Goal: Task Accomplishment & Management: Use online tool/utility

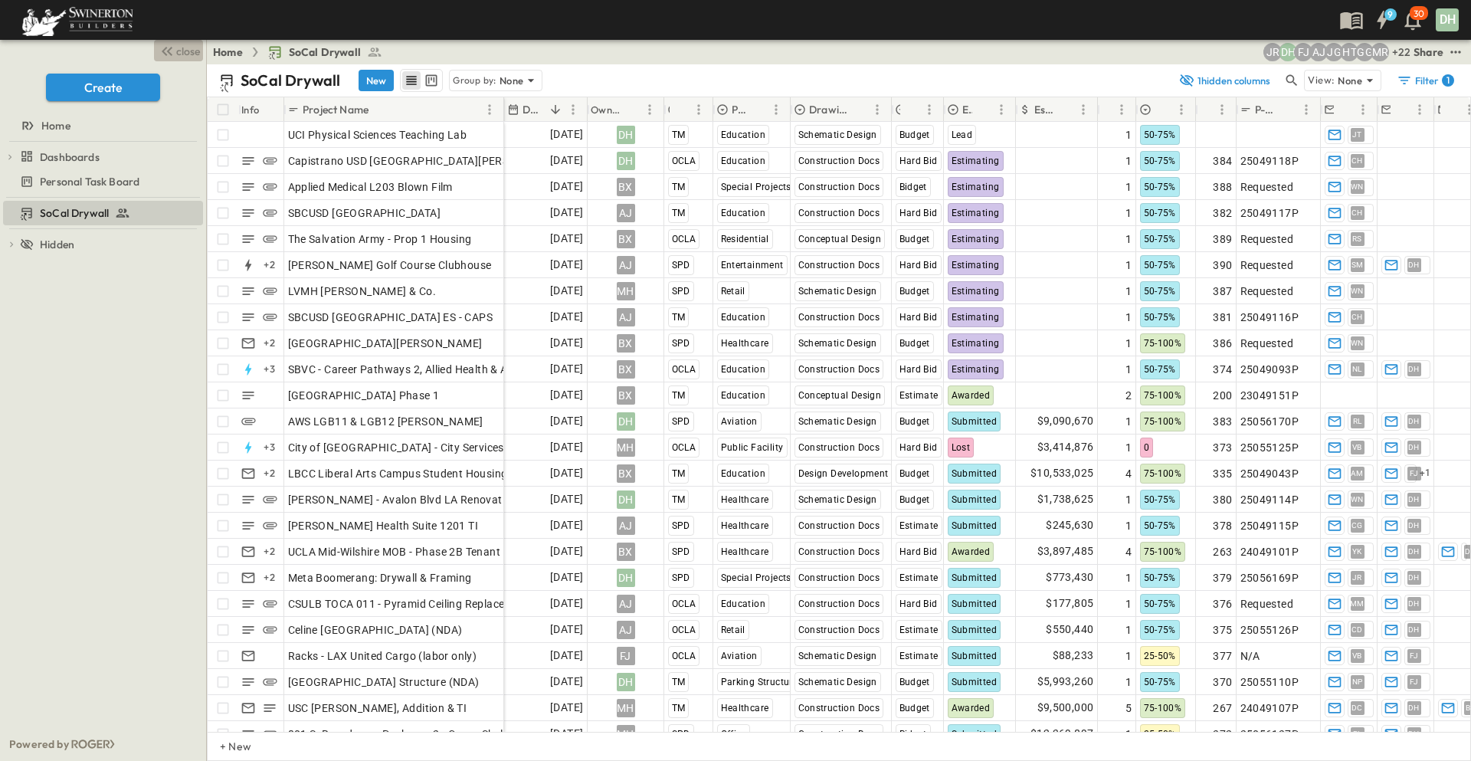
click at [185, 51] on span "close" at bounding box center [188, 51] width 24 height 15
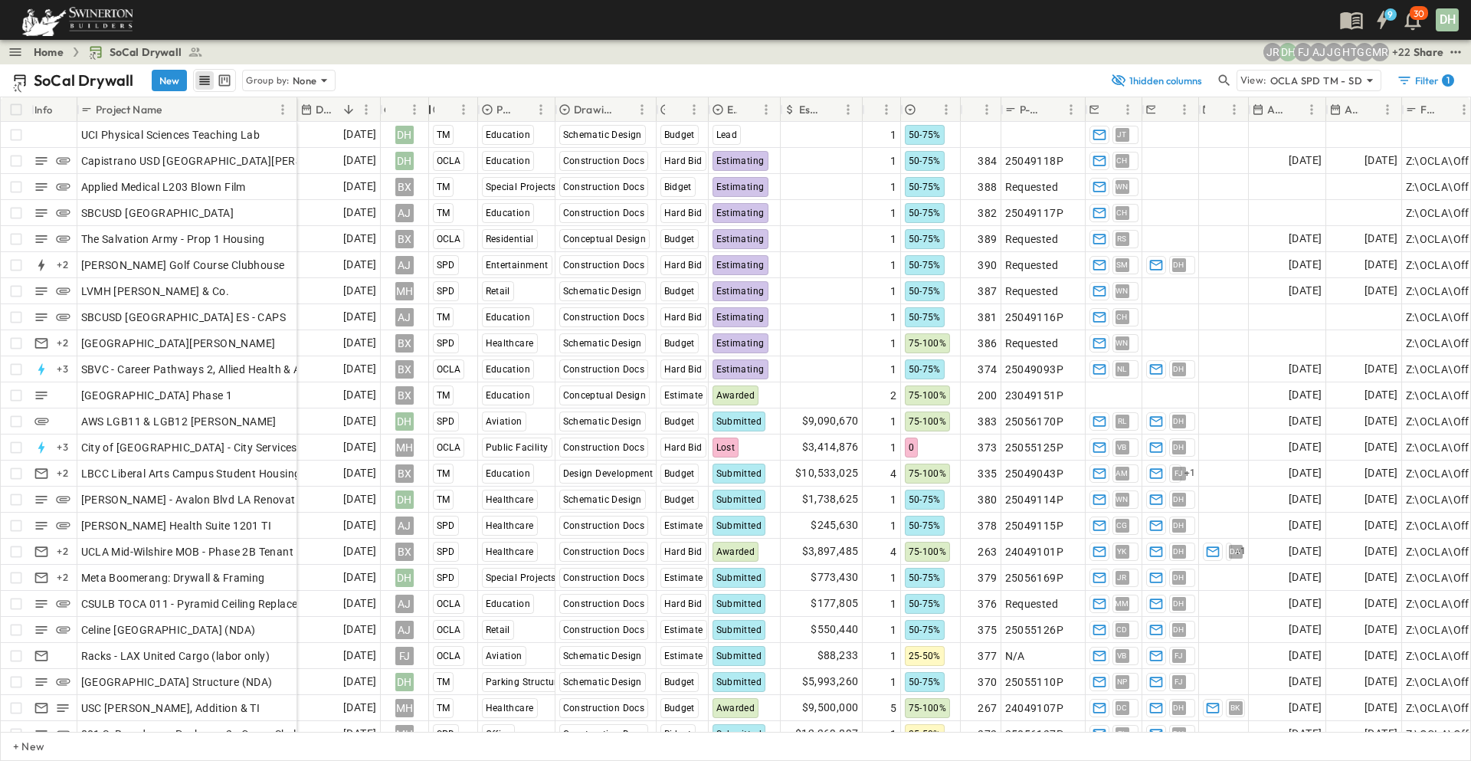
drag, startPoint x: 456, startPoint y: 114, endPoint x: 426, endPoint y: 114, distance: 29.9
click at [426, 114] on div "Owner" at bounding box center [429, 109] width 15 height 43
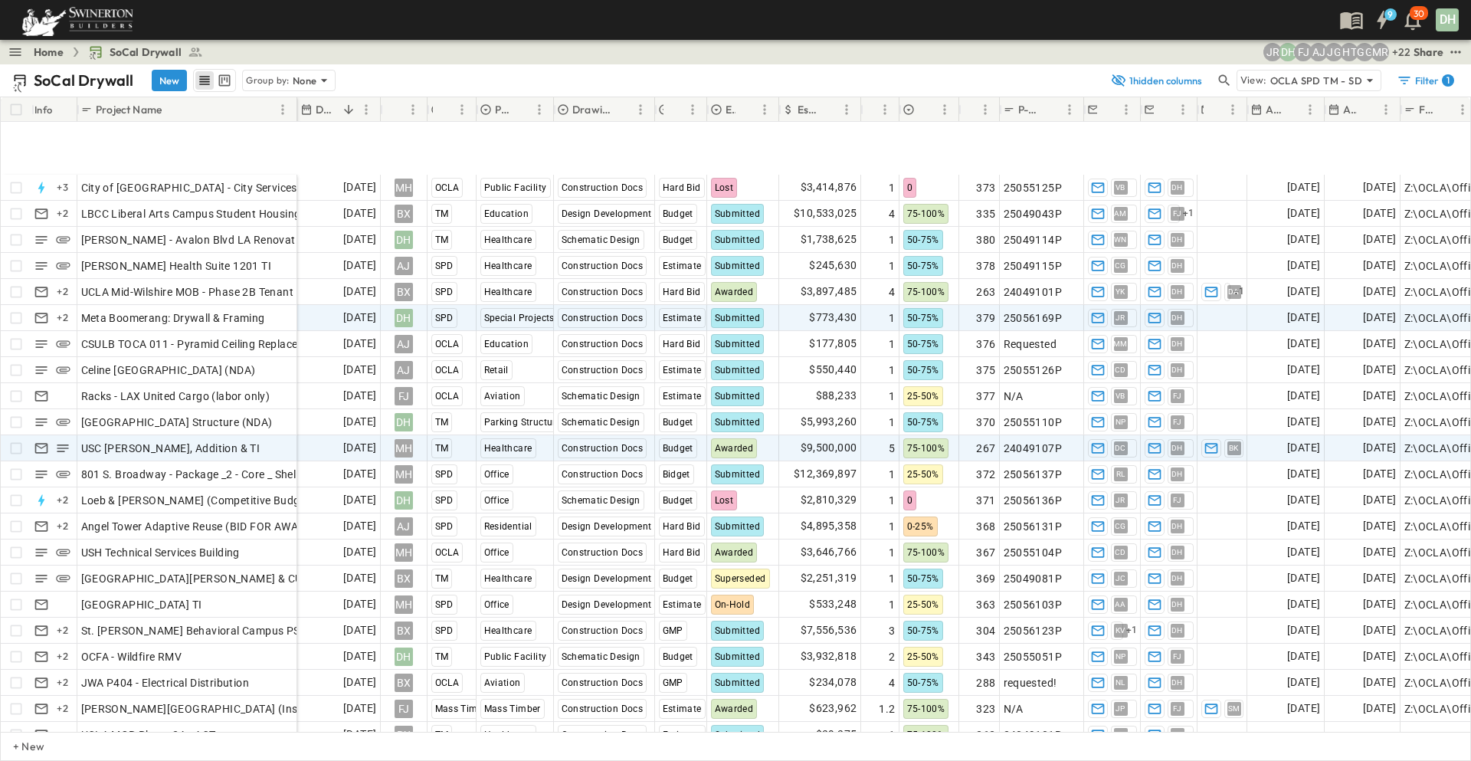
scroll to position [383, 0]
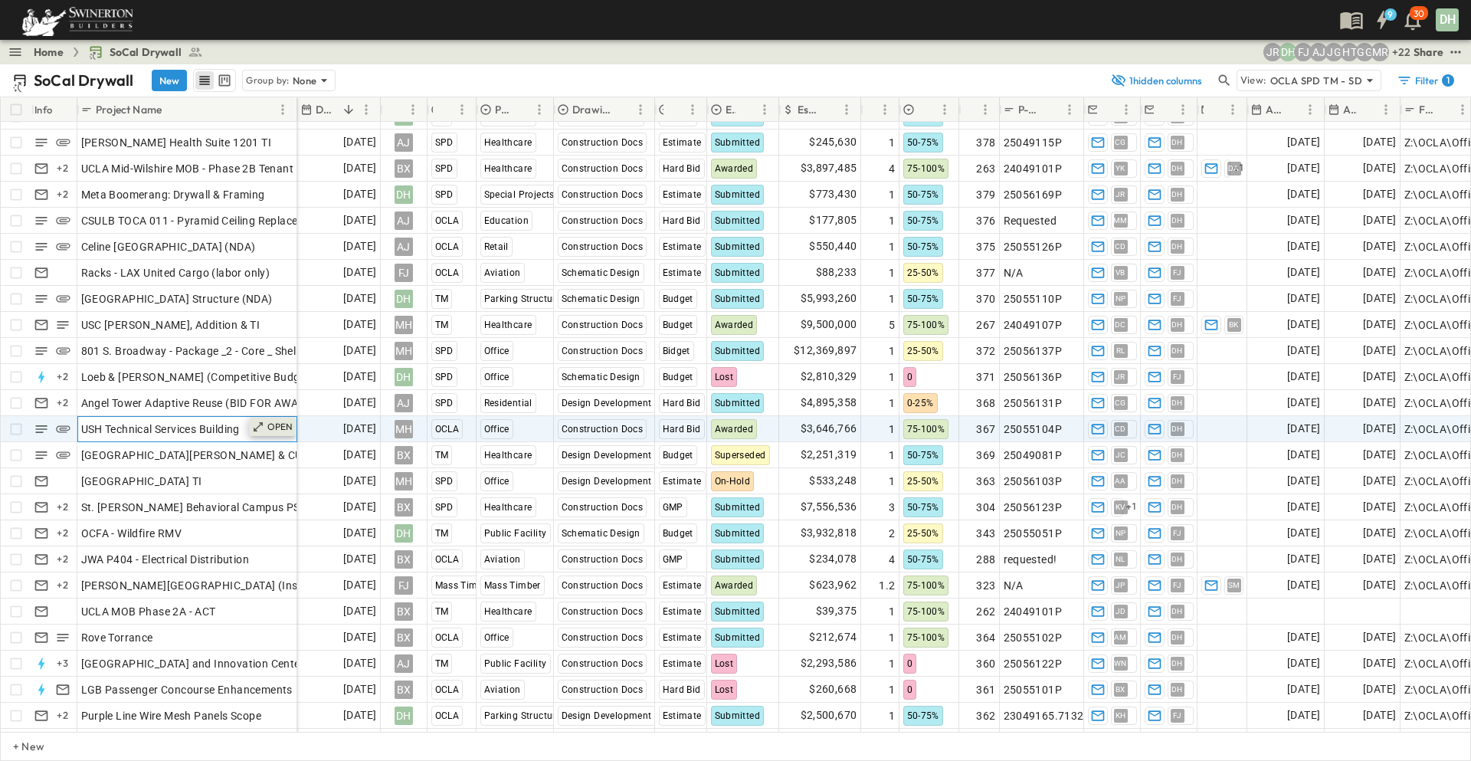
click at [281, 430] on p "OPEN" at bounding box center [280, 426] width 26 height 12
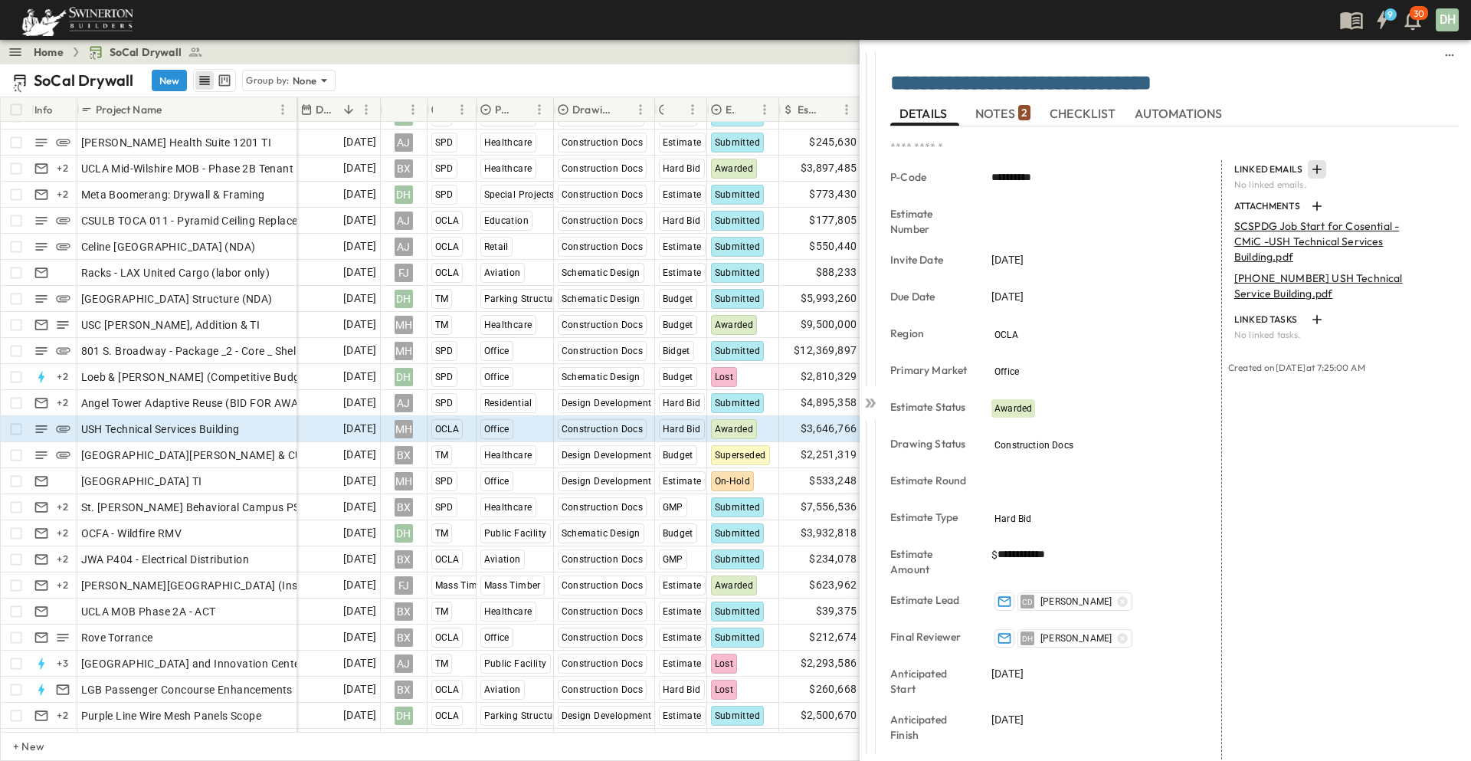
click at [1309, 171] on icon "button" at bounding box center [1316, 169] width 15 height 15
click at [1321, 211] on p "Link Existing Email" at bounding box center [1355, 210] width 103 height 15
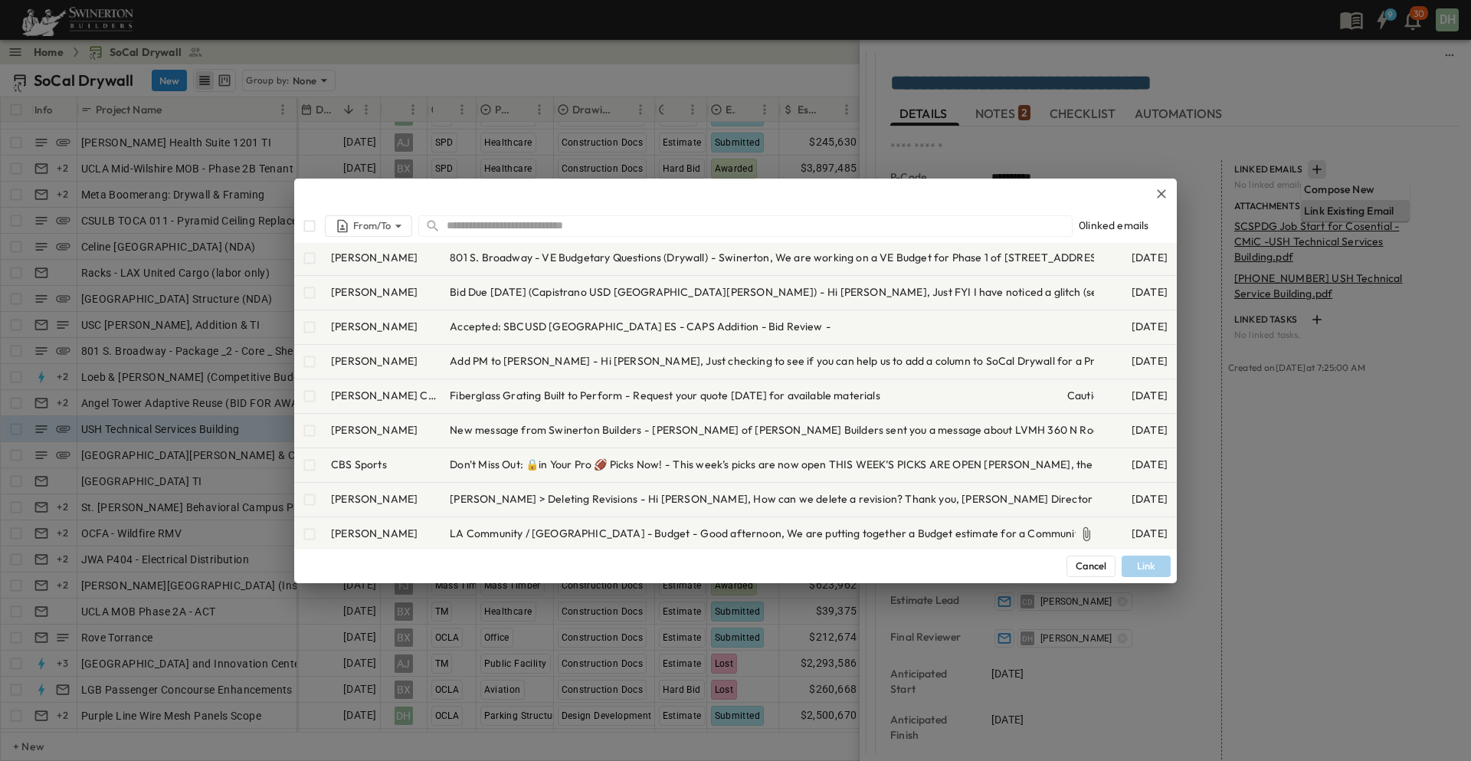
scroll to position [383, 0]
click at [468, 221] on input "text" at bounding box center [759, 225] width 625 height 22
click at [474, 225] on input "text" at bounding box center [759, 225] width 625 height 22
type input "*"
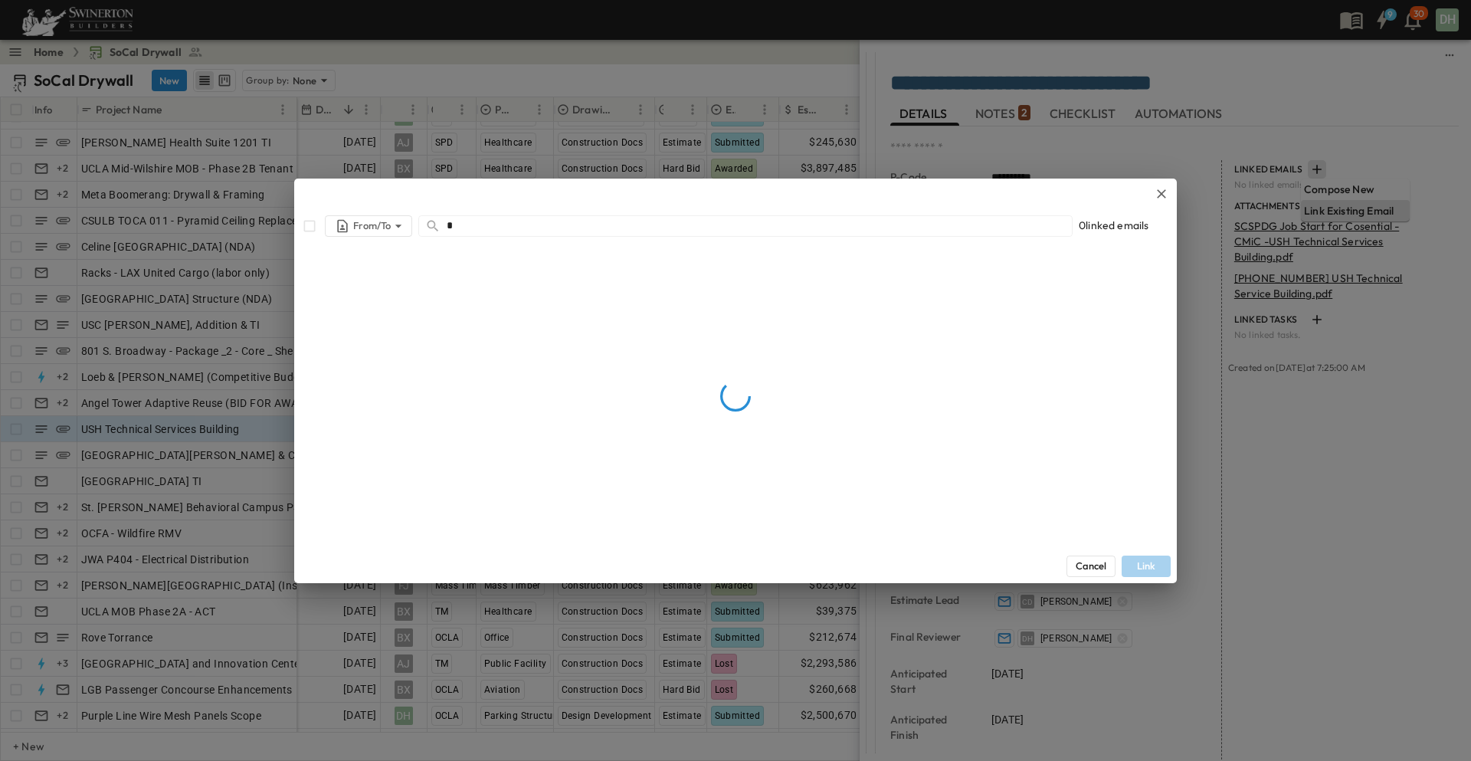
scroll to position [0, 0]
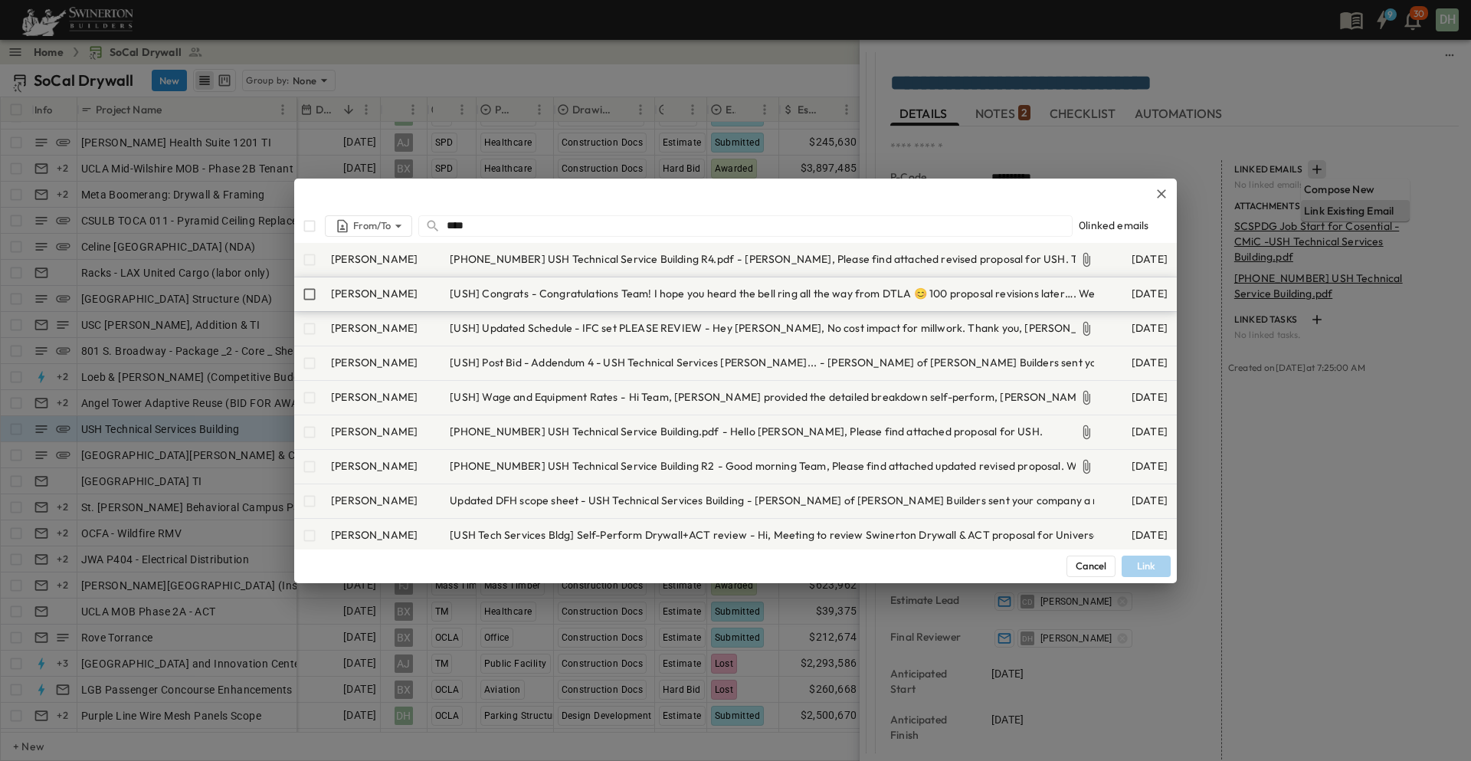
type input "****"
click at [589, 290] on span "Congratulations Team! I hope you heard the bell ring all the way from DTLA 😊 10…" at bounding box center [1154, 293] width 1230 height 15
drag, startPoint x: 1142, startPoint y: 569, endPoint x: 1205, endPoint y: 556, distance: 64.1
click at [1143, 569] on button "Link" at bounding box center [1145, 565] width 49 height 21
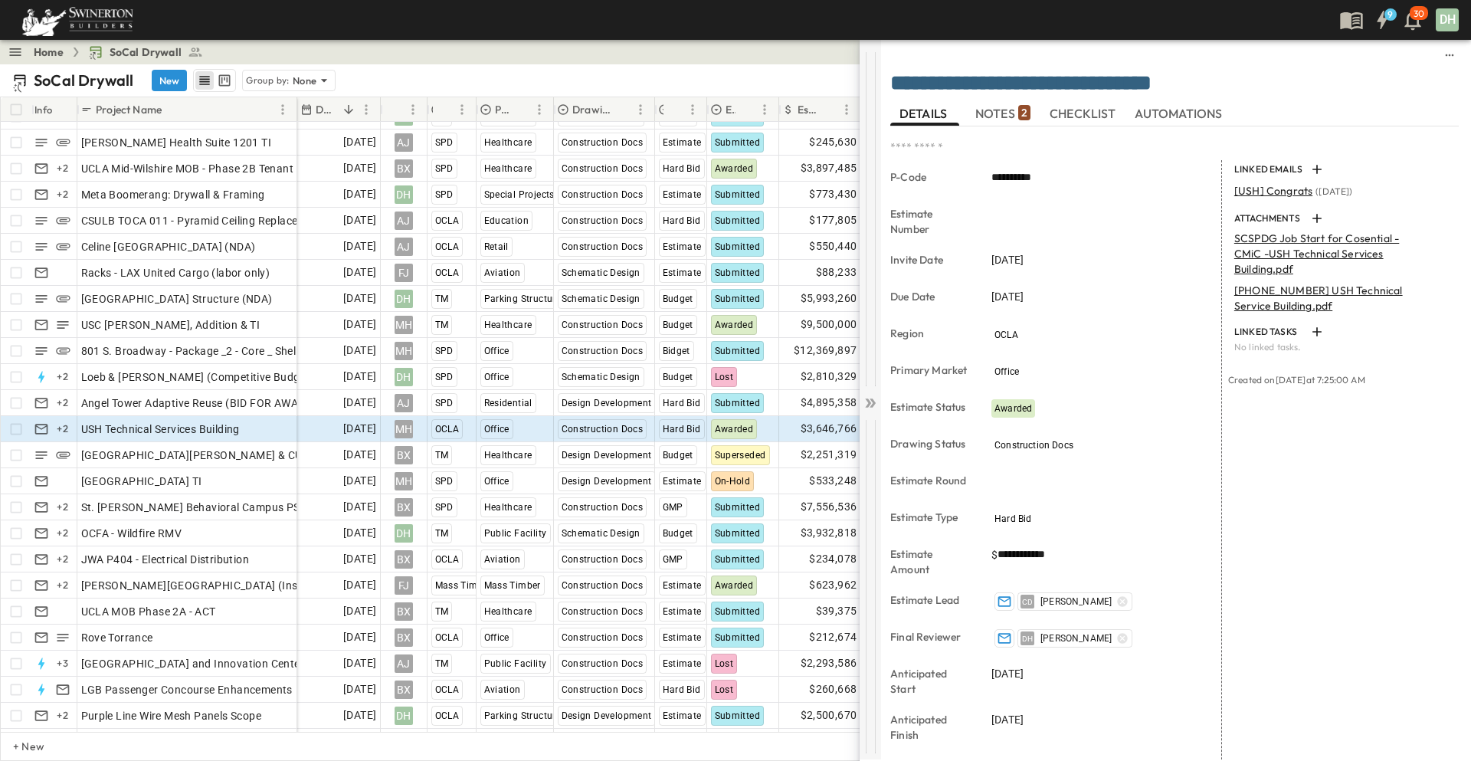
click at [867, 401] on icon at bounding box center [869, 402] width 15 height 15
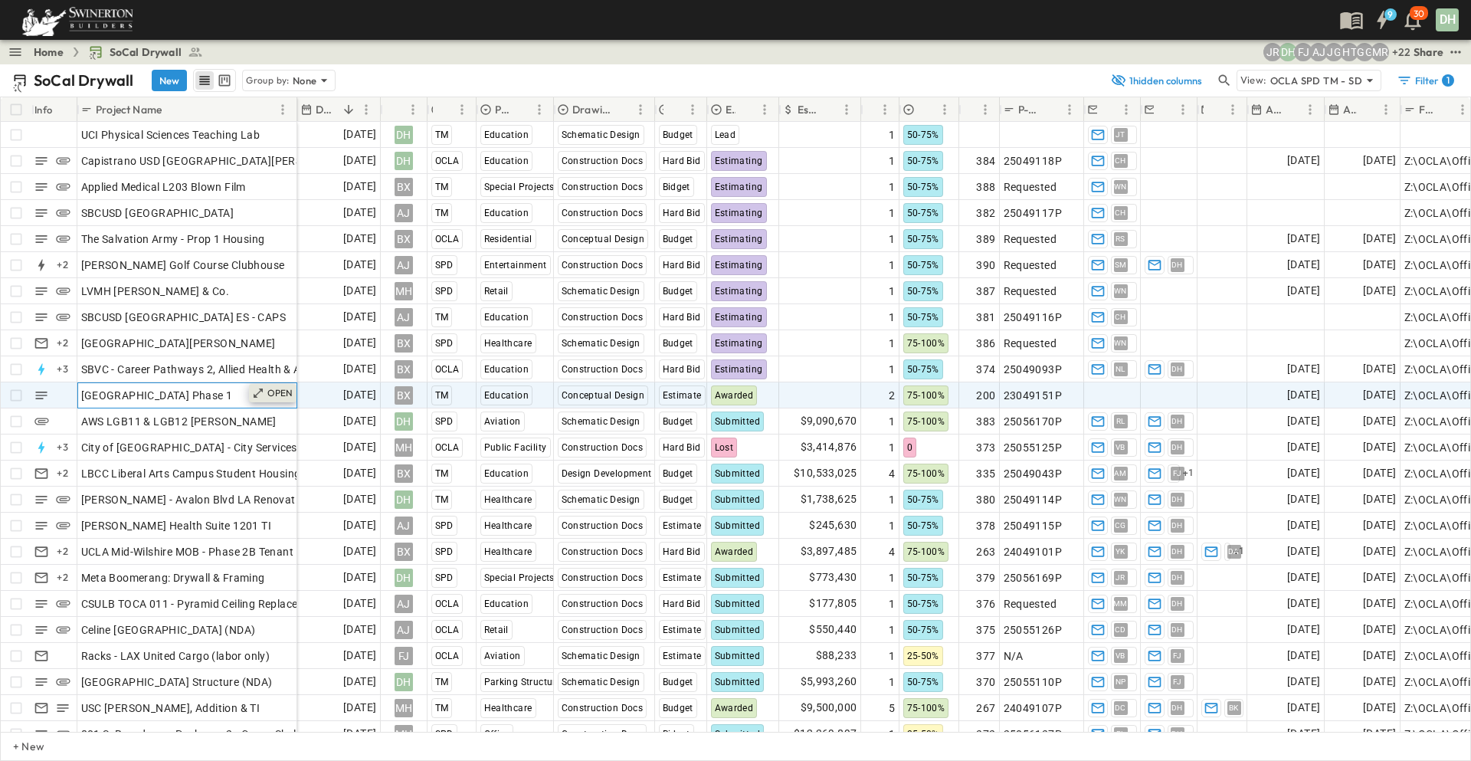
click at [288, 389] on p "OPEN" at bounding box center [280, 393] width 26 height 12
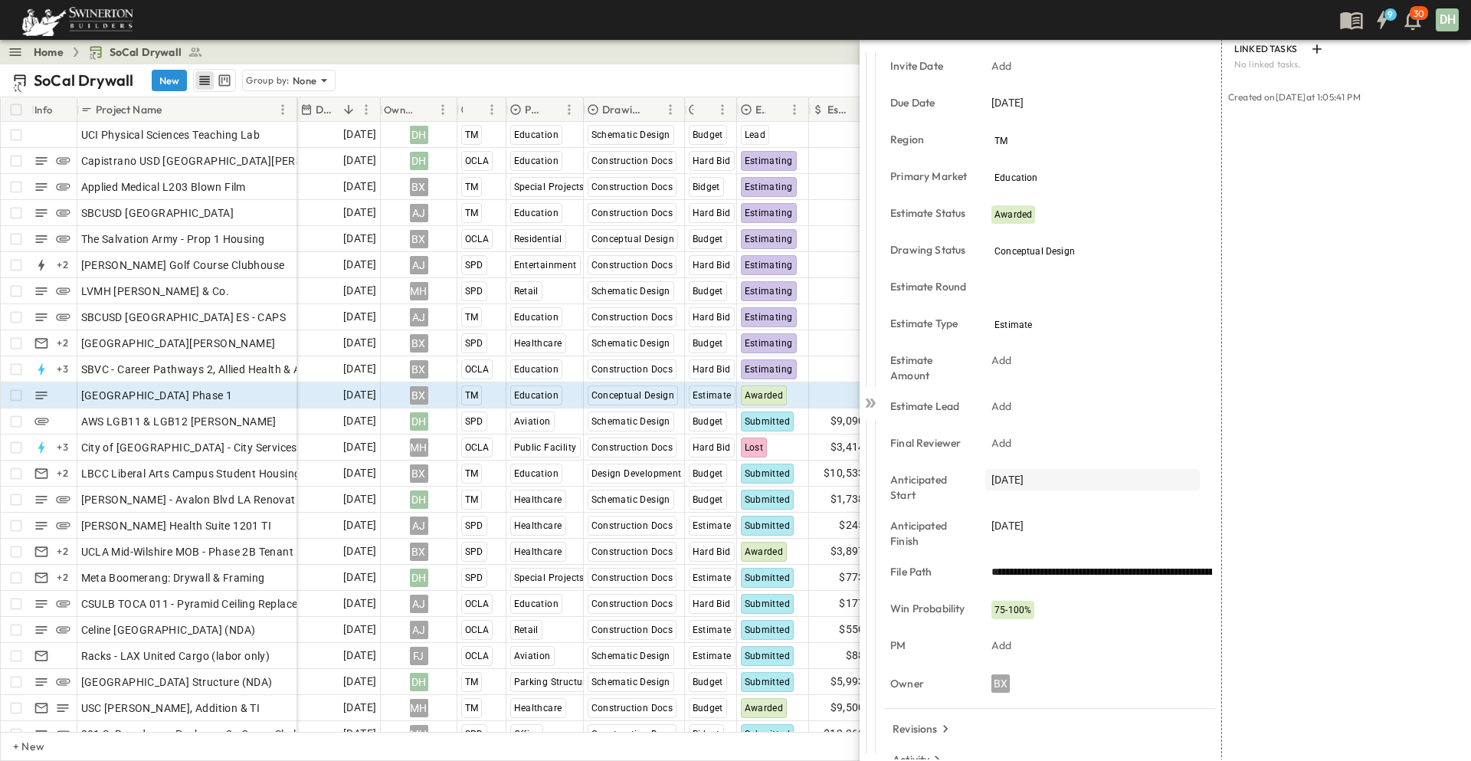
scroll to position [226, 0]
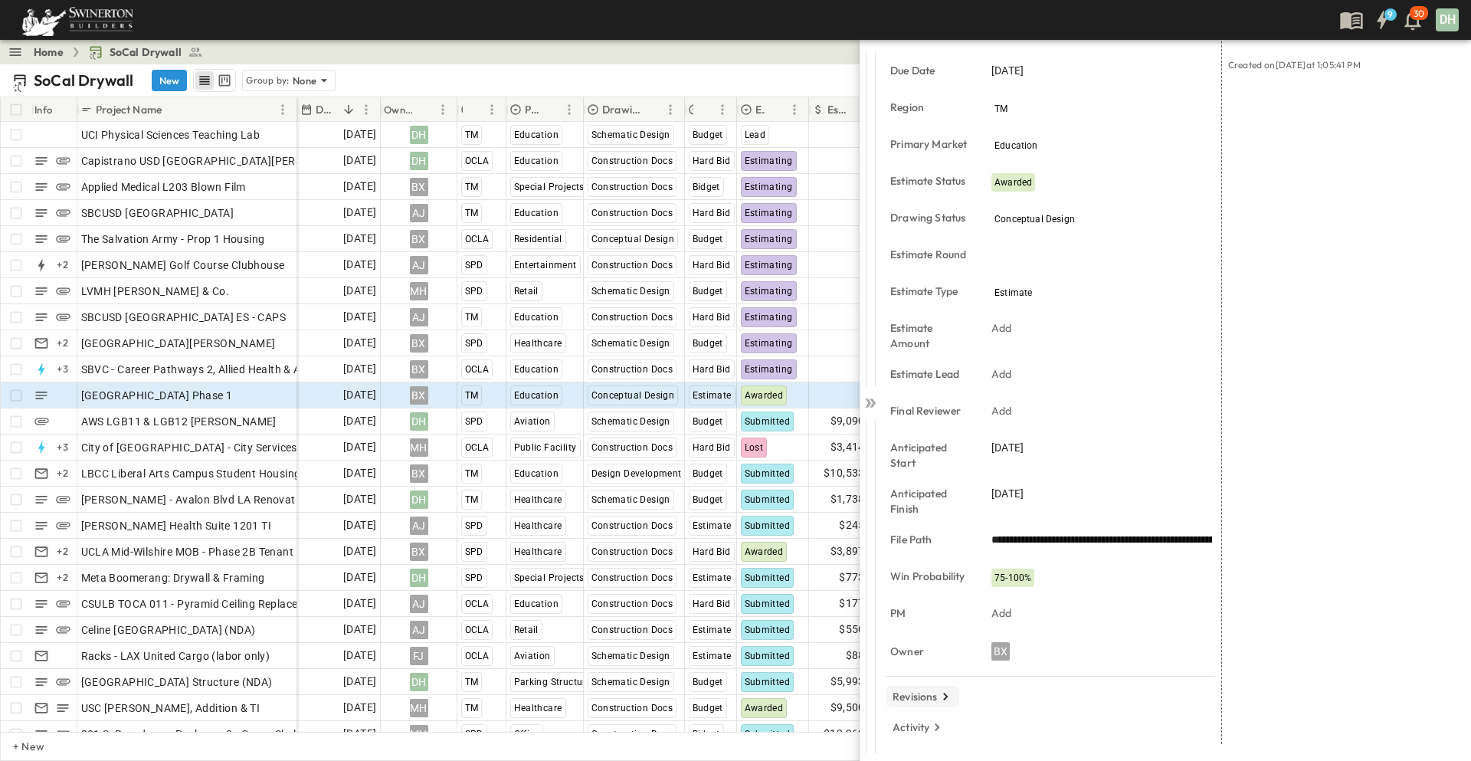
click at [955, 695] on button "Revisions" at bounding box center [922, 696] width 73 height 21
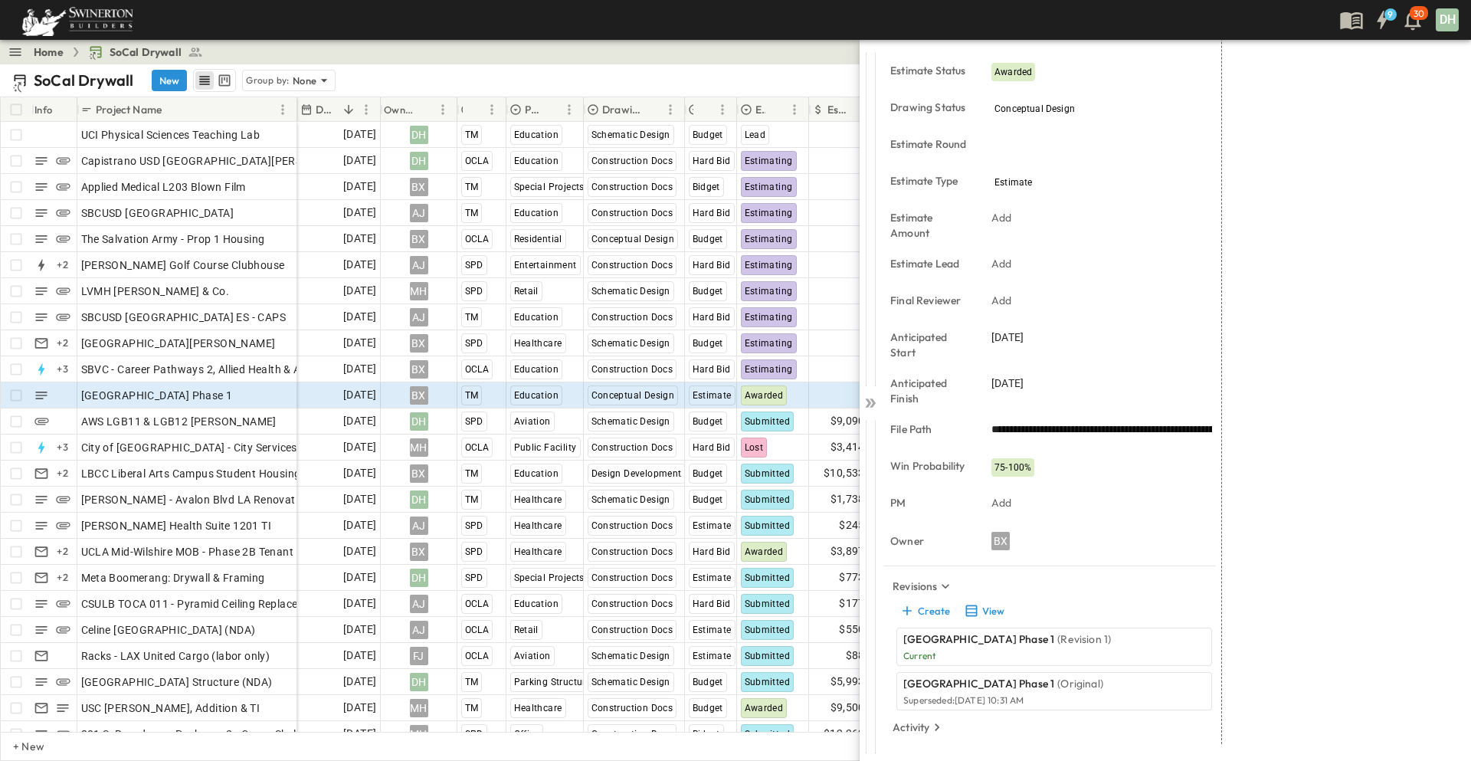
click at [1000, 690] on p "[GEOGRAPHIC_DATA] Phase 1" at bounding box center [978, 683] width 151 height 15
click at [1002, 611] on button "View" at bounding box center [983, 610] width 49 height 21
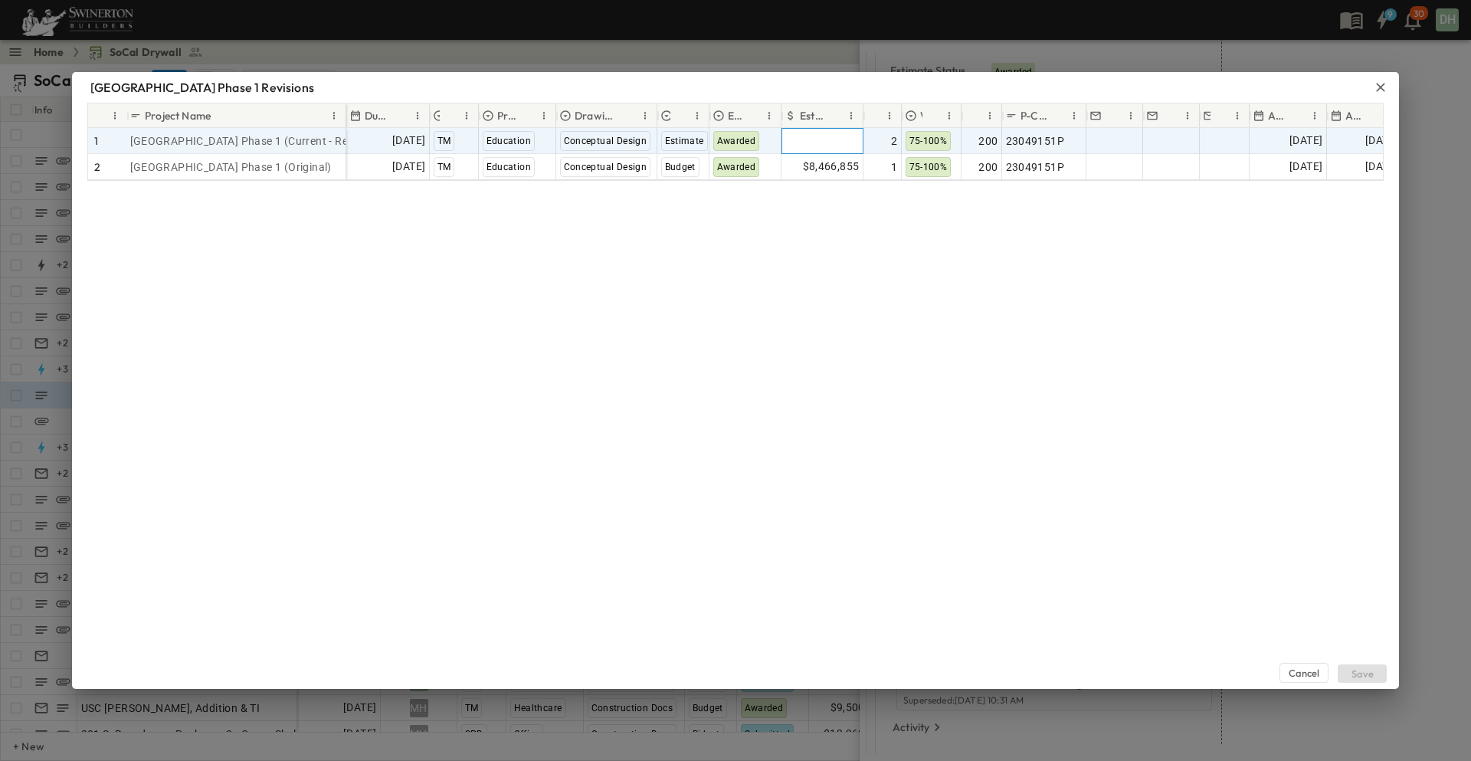
click at [843, 139] on span "Add Amount" at bounding box center [828, 140] width 63 height 15
type input "*"
click at [859, 272] on div "Cancel Save" at bounding box center [735, 435] width 1327 height 508
click at [1374, 672] on button "Save" at bounding box center [1361, 673] width 49 height 18
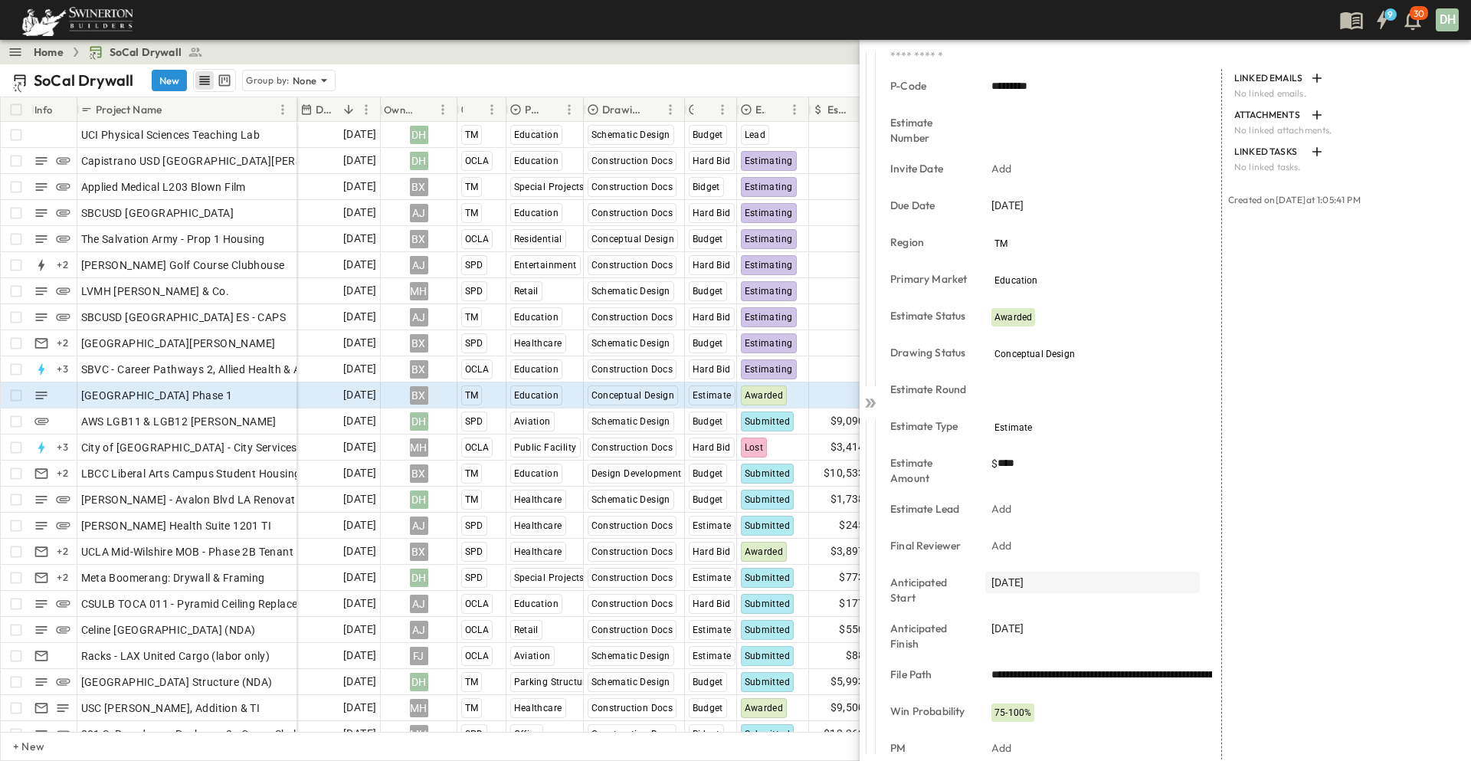
scroll to position [0, 0]
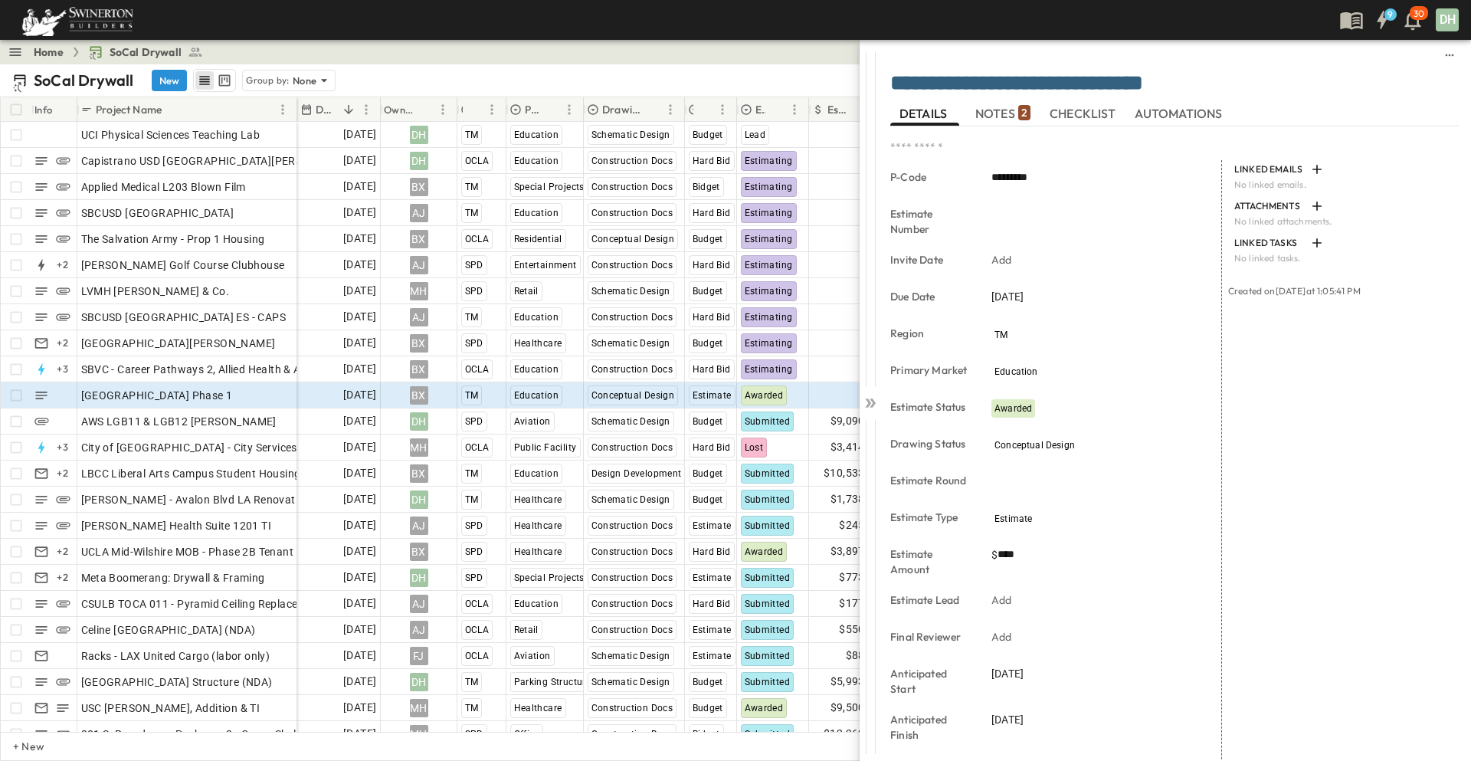
click at [983, 108] on span "NOTES 2" at bounding box center [1002, 113] width 55 height 14
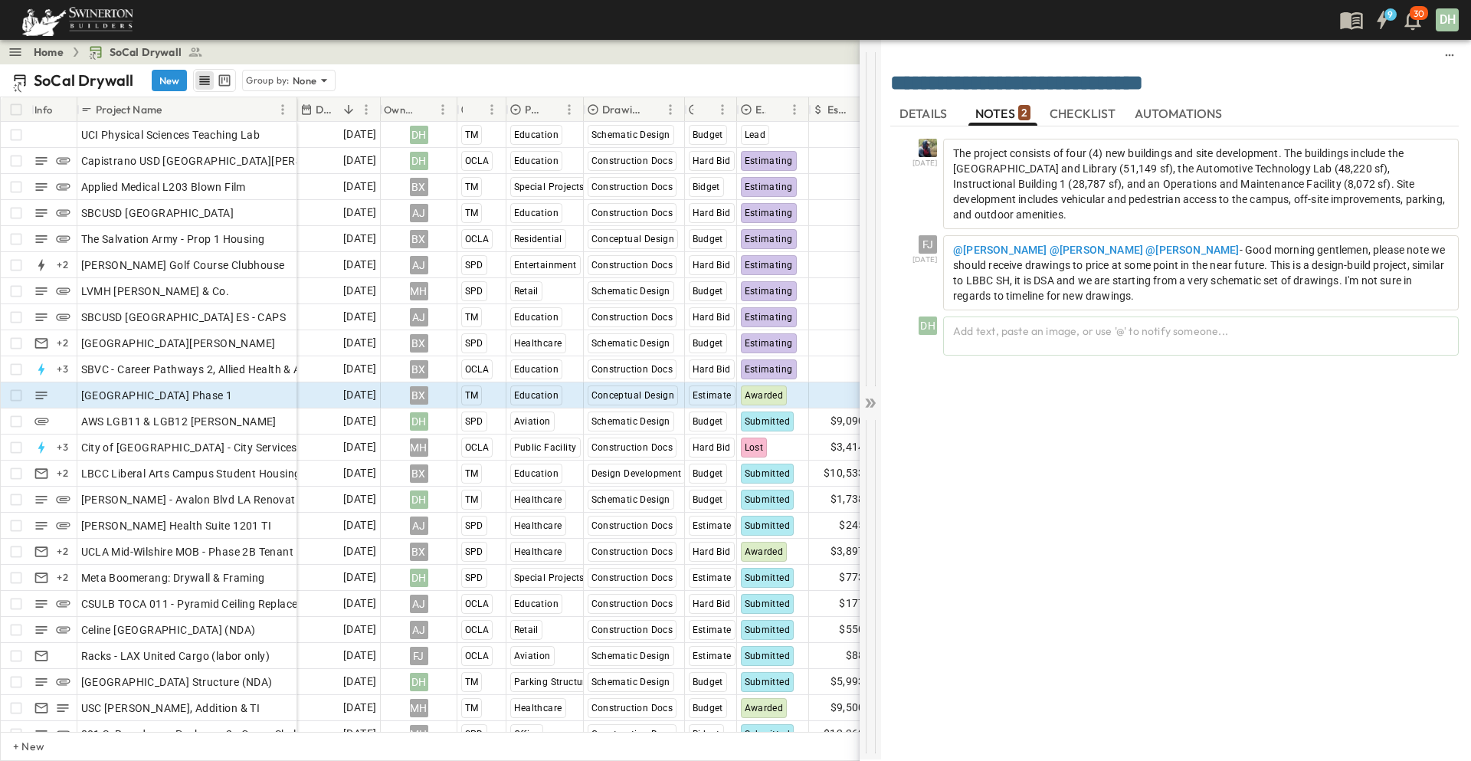
click at [875, 401] on icon at bounding box center [869, 402] width 15 height 15
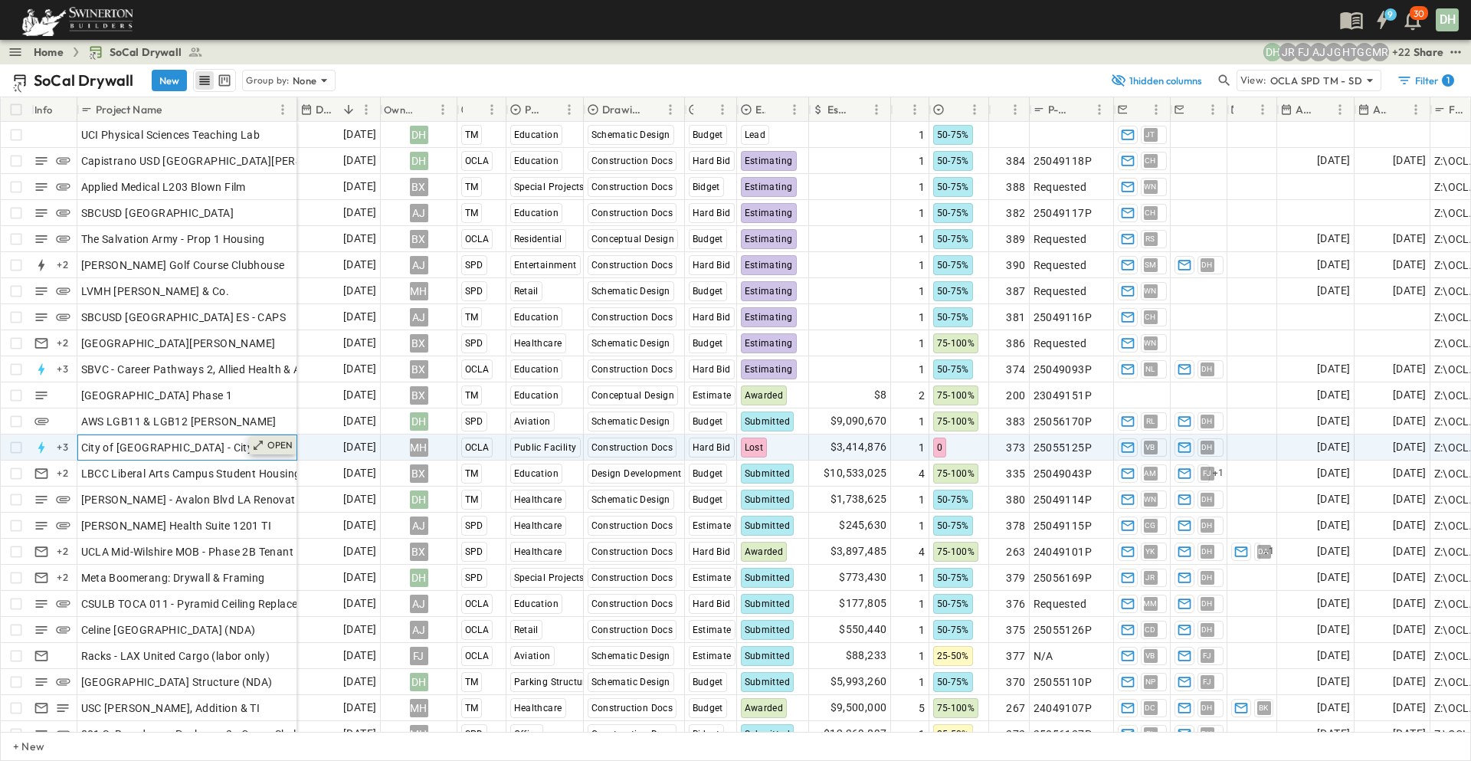
click at [278, 445] on p "OPEN" at bounding box center [280, 445] width 26 height 12
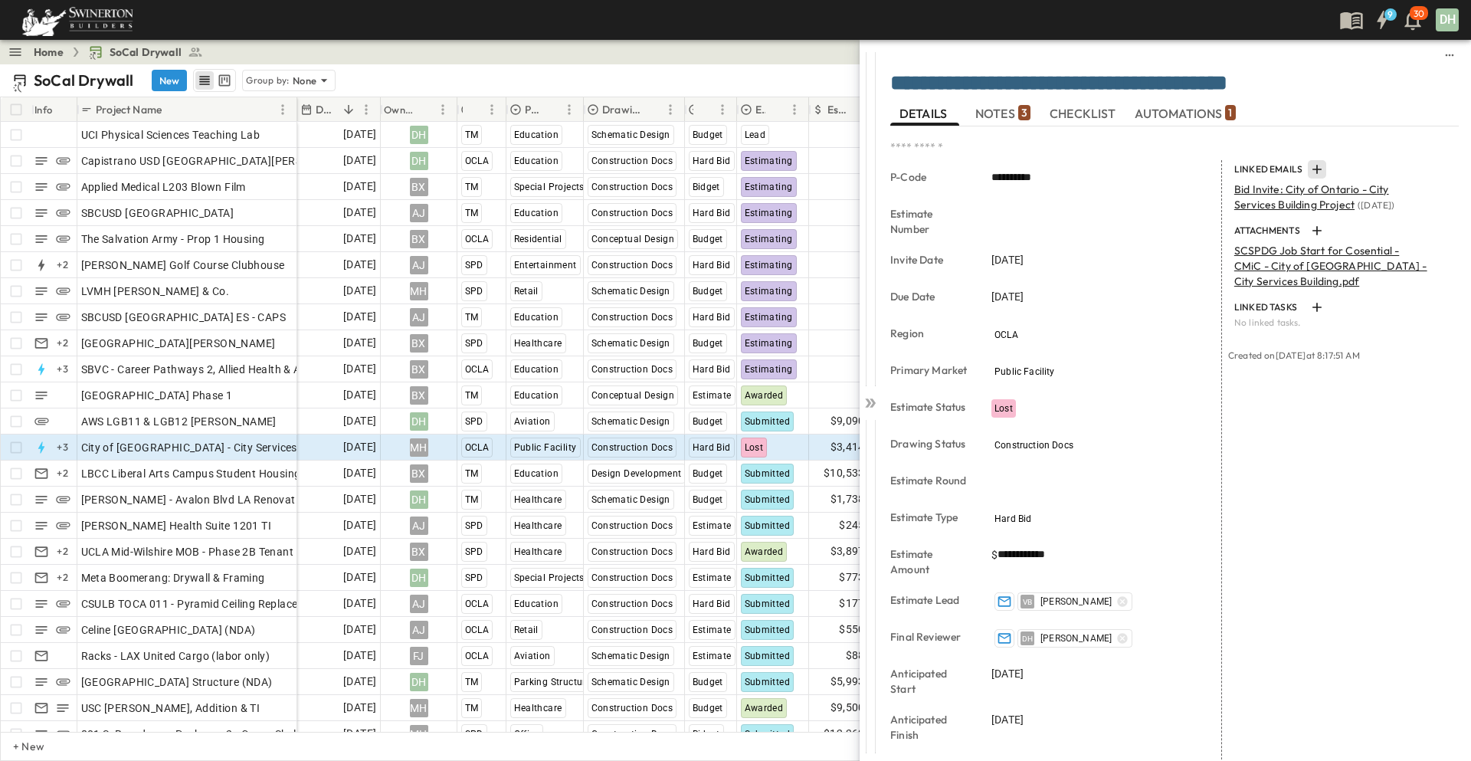
click at [1309, 165] on icon "button" at bounding box center [1316, 169] width 15 height 15
click at [1342, 206] on p "Link Existing Email" at bounding box center [1355, 210] width 103 height 15
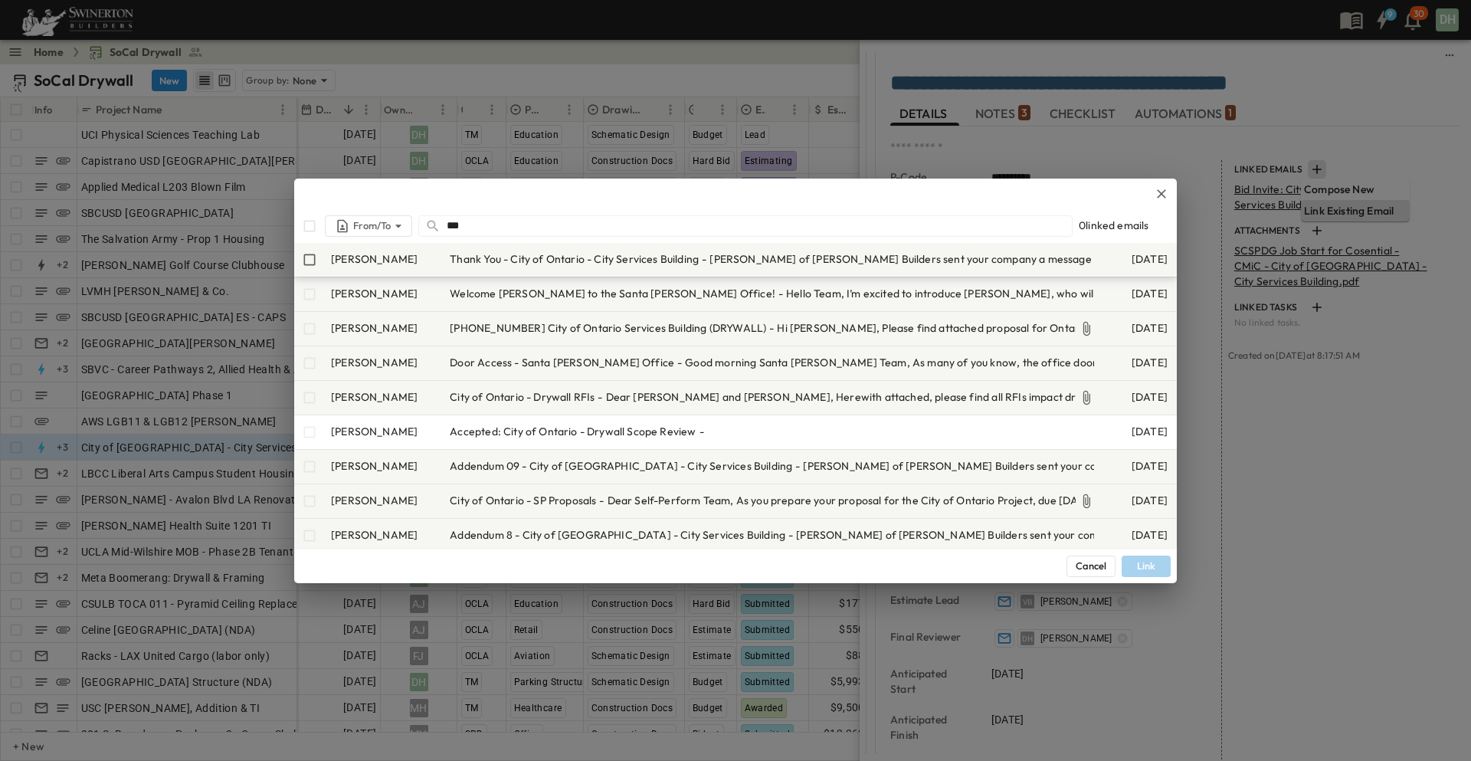
type input "***"
click at [549, 254] on span "Thank You - City of Ontario - City Services Building" at bounding box center [574, 258] width 249 height 15
click at [1146, 561] on button "Link" at bounding box center [1145, 565] width 49 height 21
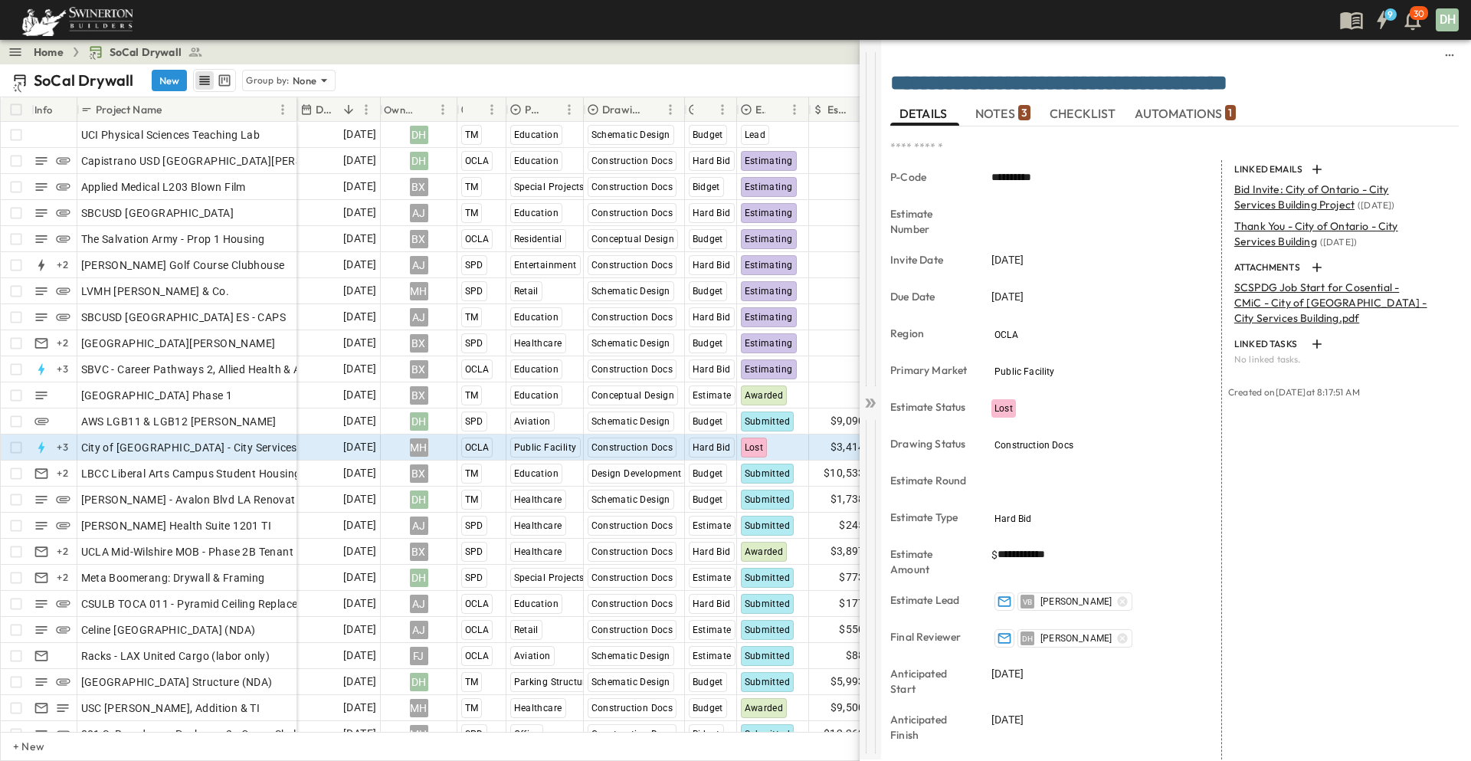
click at [872, 402] on icon at bounding box center [869, 402] width 15 height 15
